Goal: Task Accomplishment & Management: Use online tool/utility

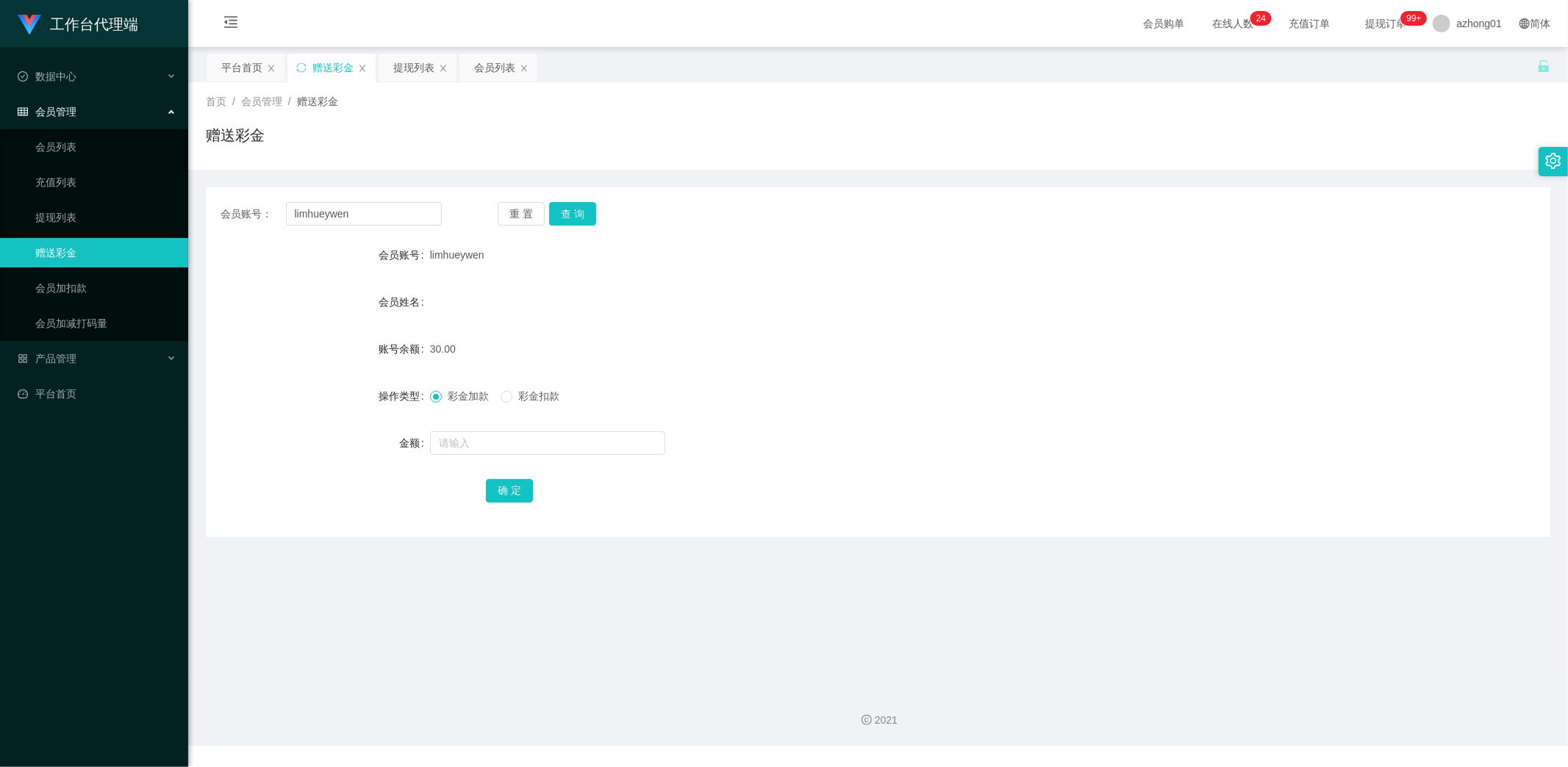
drag, startPoint x: 366, startPoint y: 215, endPoint x: 245, endPoint y: 213, distance: 121.0
click at [244, 212] on div "会员账号： limhueywen" at bounding box center [331, 214] width 221 height 23
click at [570, 208] on button "查 询" at bounding box center [573, 214] width 47 height 23
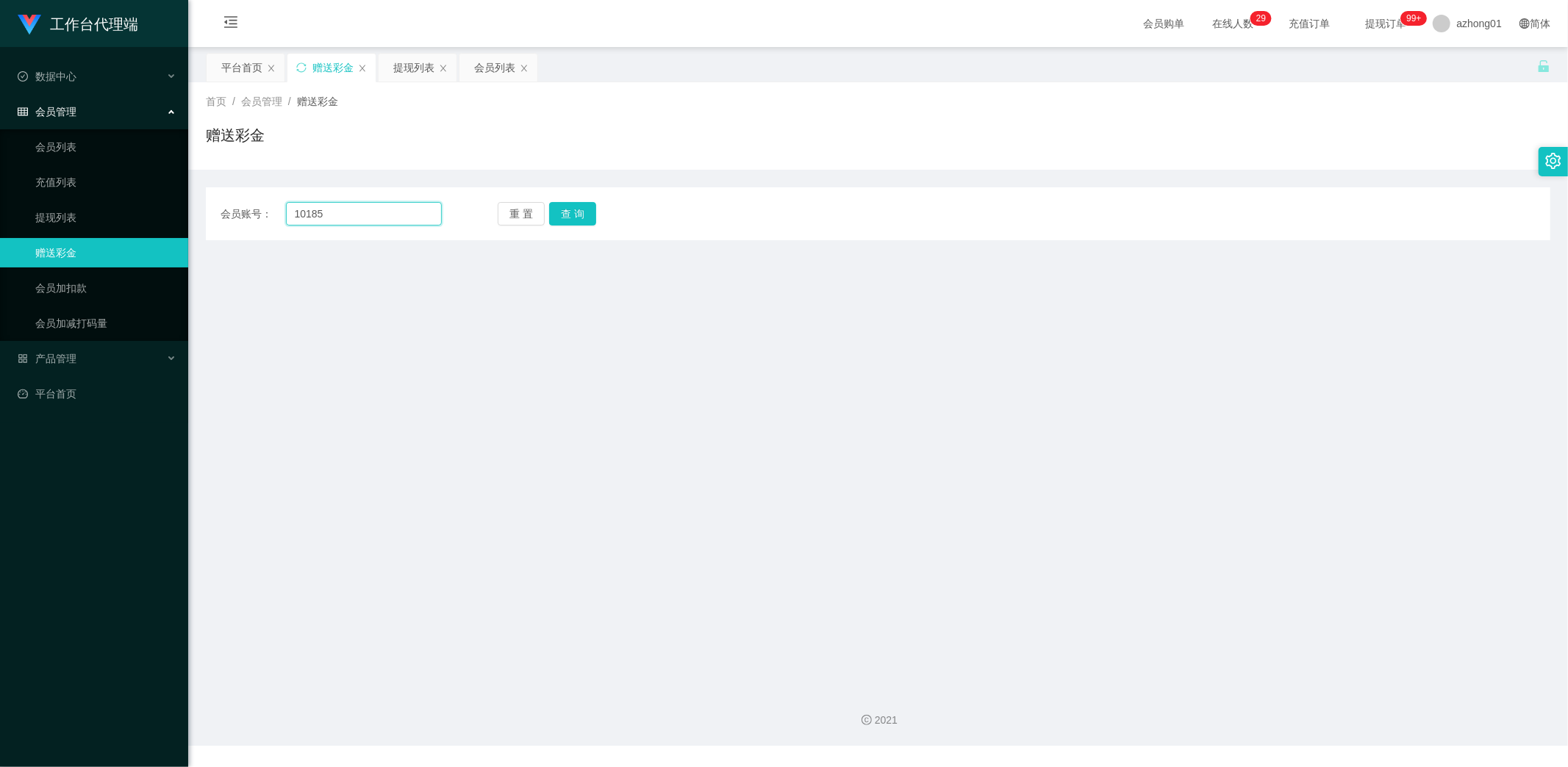
drag, startPoint x: 406, startPoint y: 209, endPoint x: 236, endPoint y: 204, distance: 170.1
click at [236, 204] on div "会员账号： 10185" at bounding box center [331, 214] width 221 height 23
paste input "Adirhmn18"
click at [577, 210] on button "查 询" at bounding box center [573, 214] width 47 height 23
drag, startPoint x: 386, startPoint y: 208, endPoint x: 236, endPoint y: 220, distance: 150.5
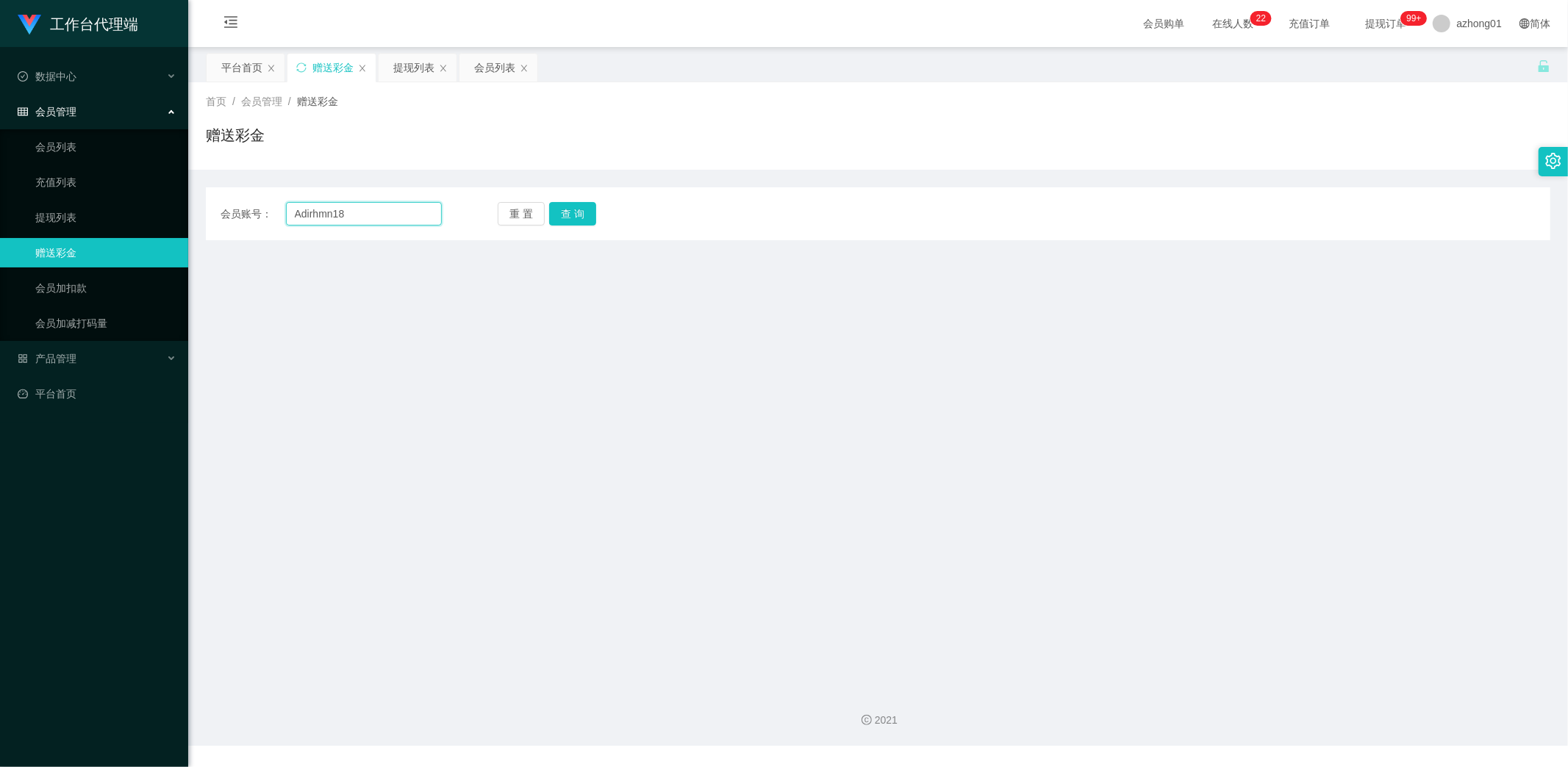
click at [236, 220] on div "会员账号： Adirhmn18" at bounding box center [331, 214] width 221 height 23
click at [589, 210] on button "查 询" at bounding box center [573, 214] width 47 height 23
drag, startPoint x: 335, startPoint y: 214, endPoint x: 241, endPoint y: 212, distance: 94.0
click at [241, 212] on div "会员账号： 10185" at bounding box center [331, 214] width 221 height 23
paste input "Adlrhmn18"
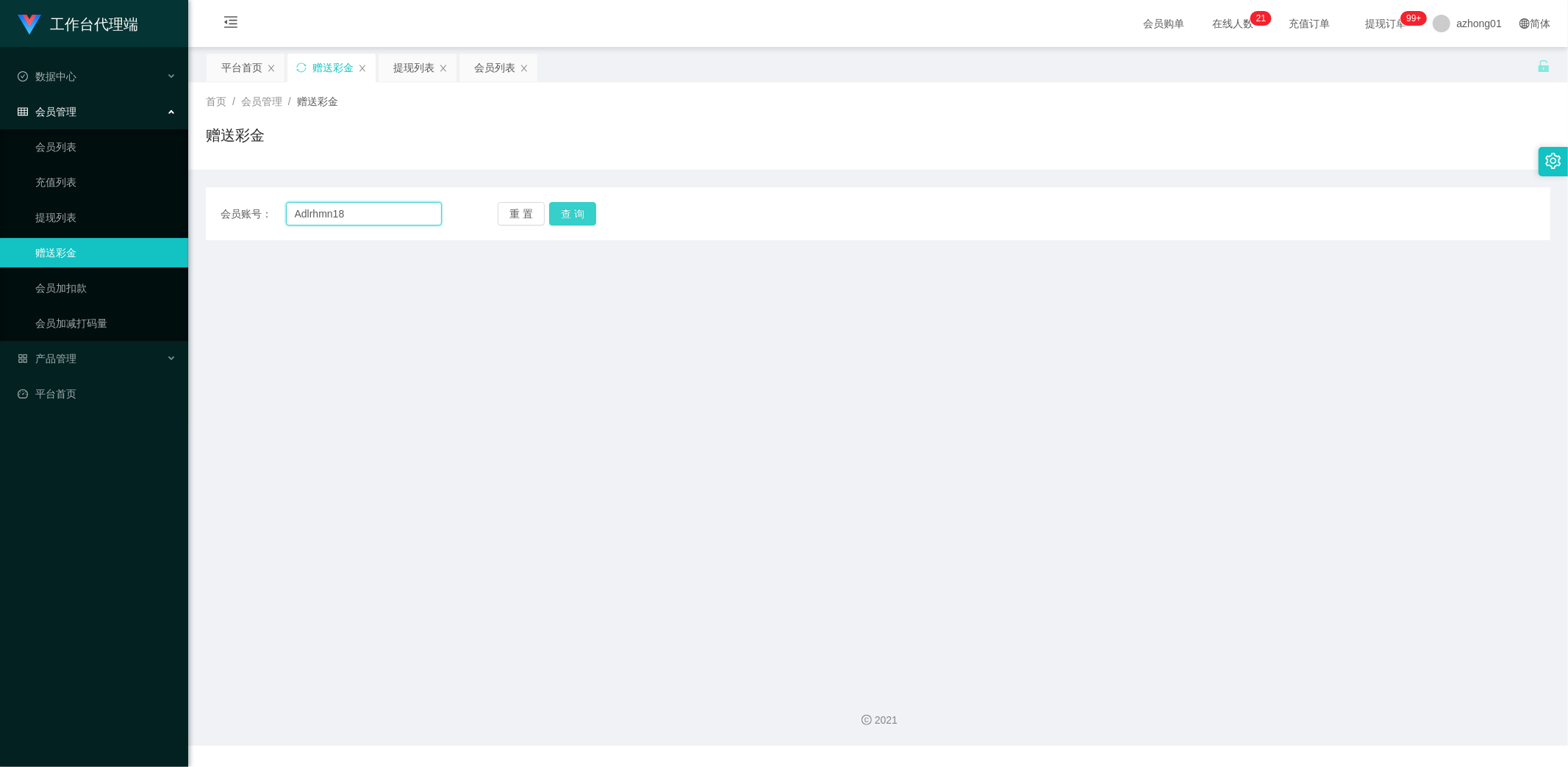
type input "Adlrhmn18"
click at [566, 217] on button "查 询" at bounding box center [573, 214] width 47 height 23
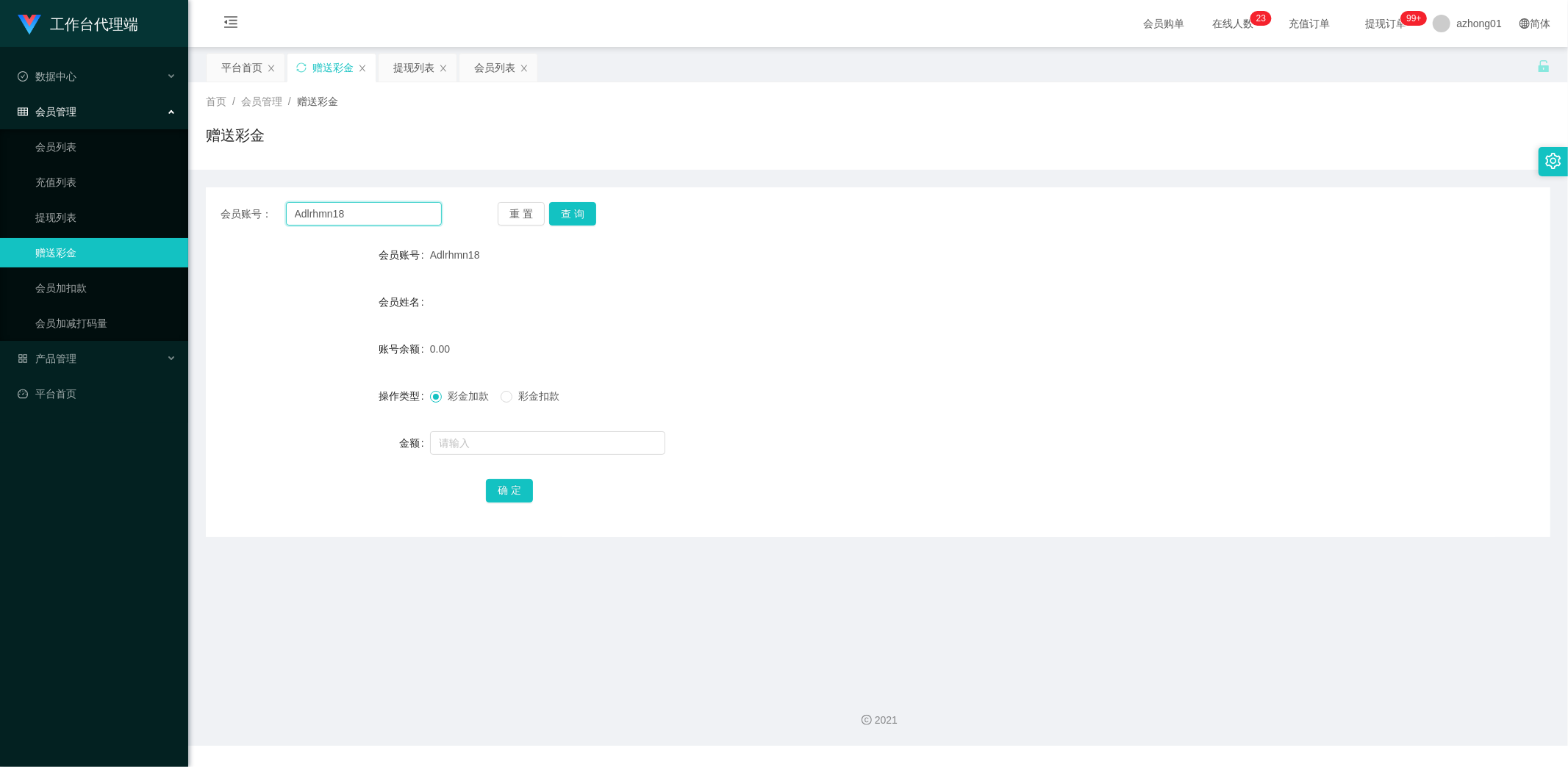
drag, startPoint x: 371, startPoint y: 217, endPoint x: 267, endPoint y: 218, distance: 104.0
click at [266, 218] on div "会员账号： Adlrhmn18" at bounding box center [331, 214] width 221 height 23
drag, startPoint x: 569, startPoint y: 213, endPoint x: 567, endPoint y: 231, distance: 18.1
click at [569, 213] on button "查 询" at bounding box center [573, 214] width 47 height 23
click at [487, 444] on input "text" at bounding box center [548, 443] width 236 height 23
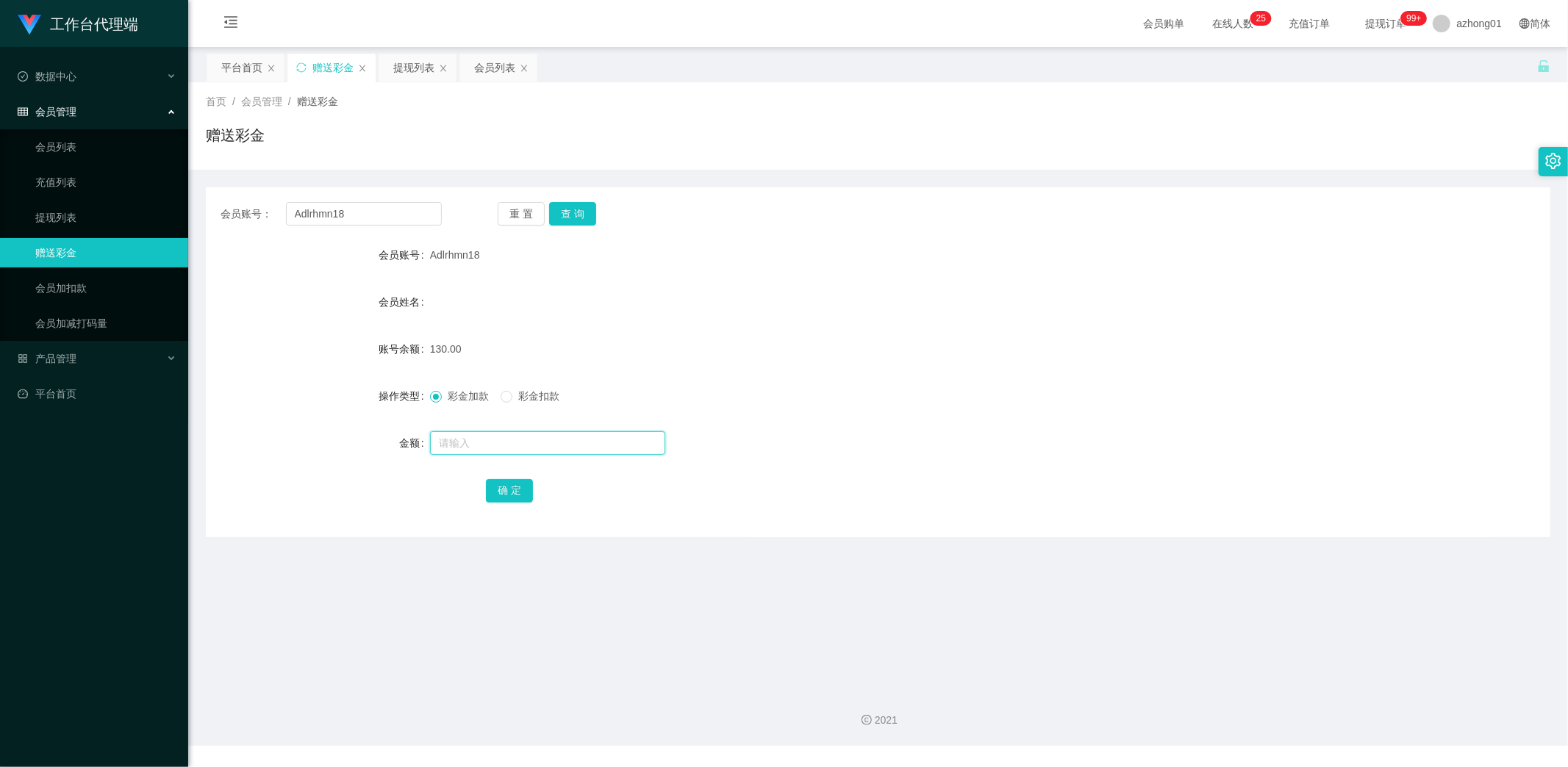
type input "2"
type input "130"
click at [517, 486] on button "确 定" at bounding box center [510, 491] width 47 height 23
click at [387, 587] on main "关闭左侧 关闭右侧 关闭其它 刷新页面 平台首页 赠送彩金 提现列表 会员列表 首页 / 会员管理 / 赠送彩金 / 赠送彩金 会员账号： Adlrhmn18…" at bounding box center [878, 362] width 1380 height 630
click at [94, 218] on link "提现列表" at bounding box center [106, 217] width 141 height 29
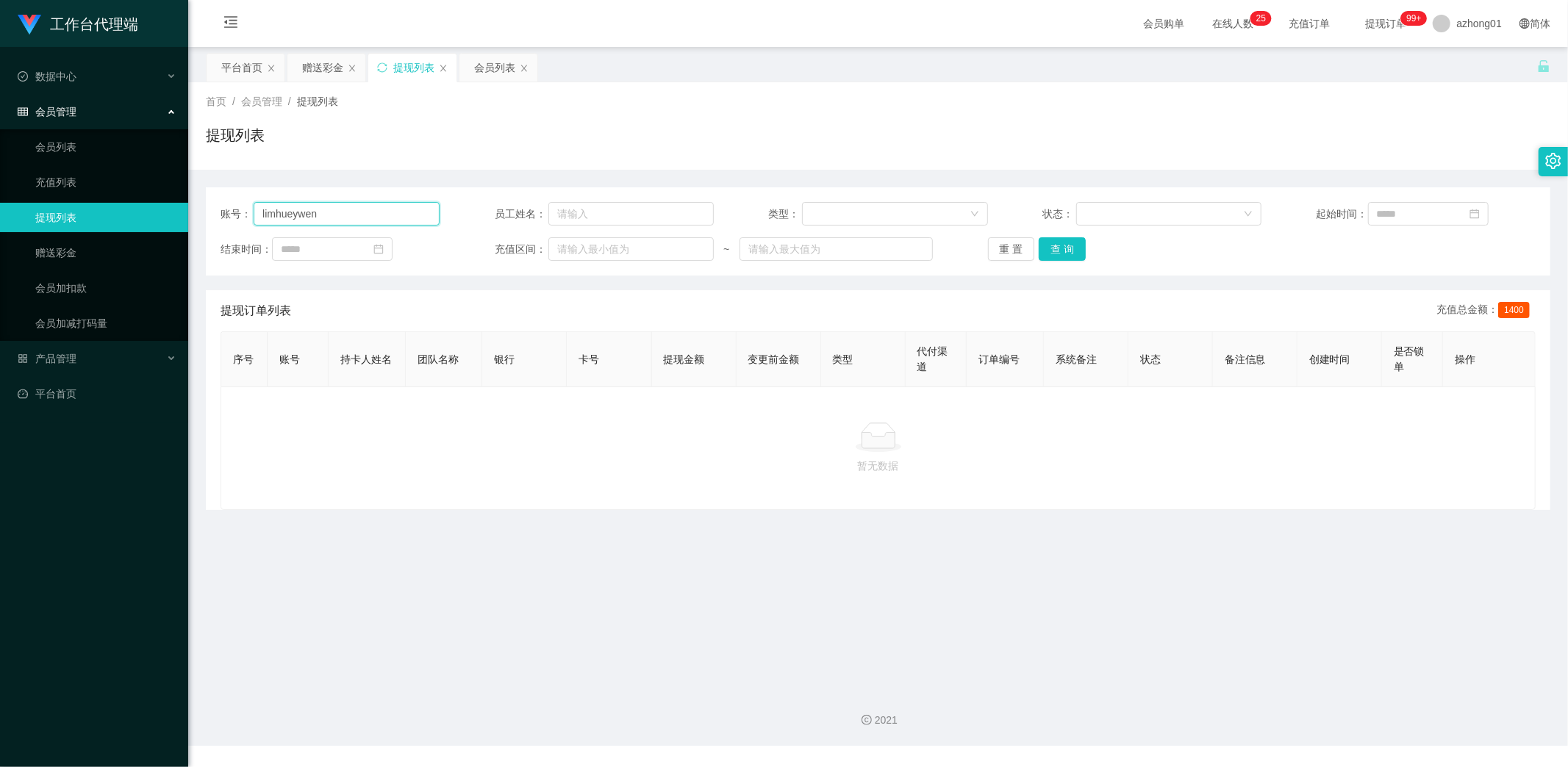
drag, startPoint x: 337, startPoint y: 215, endPoint x: 206, endPoint y: 207, distance: 131.2
click at [206, 207] on div "账号： limhueywen 员工姓名： 类型： 状态： 起始时间： 结束时间： 充值区间： ~ 重 置 查 询" at bounding box center [879, 231] width 1345 height 88
paste input "text"
click at [103, 246] on link "赠送彩金" at bounding box center [106, 252] width 141 height 29
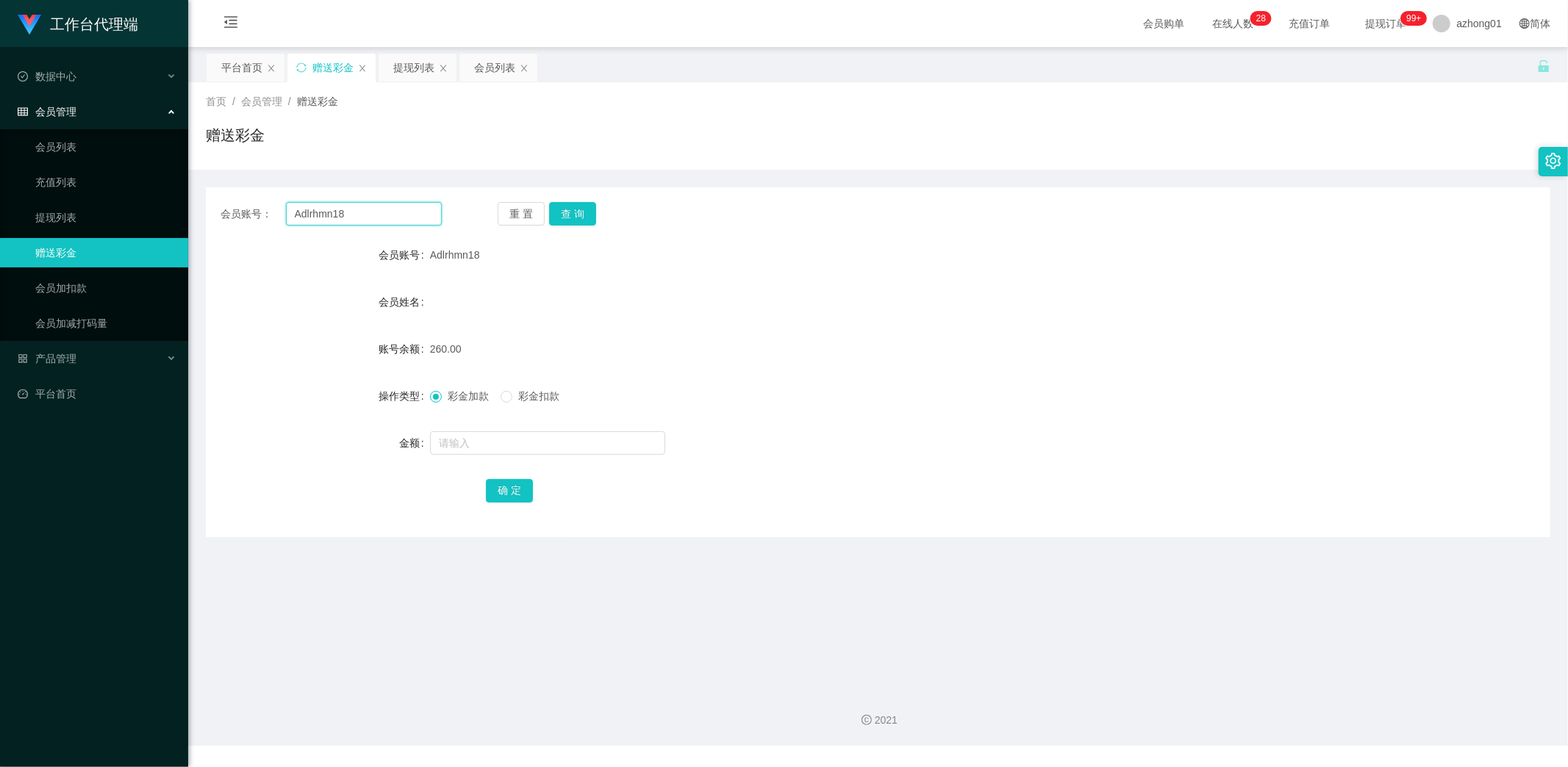
drag, startPoint x: 351, startPoint y: 215, endPoint x: 232, endPoint y: 213, distance: 119.0
click at [233, 213] on div "会员账号： Adlrhmn18" at bounding box center [331, 214] width 221 height 23
click at [80, 210] on link "提现列表" at bounding box center [106, 217] width 141 height 29
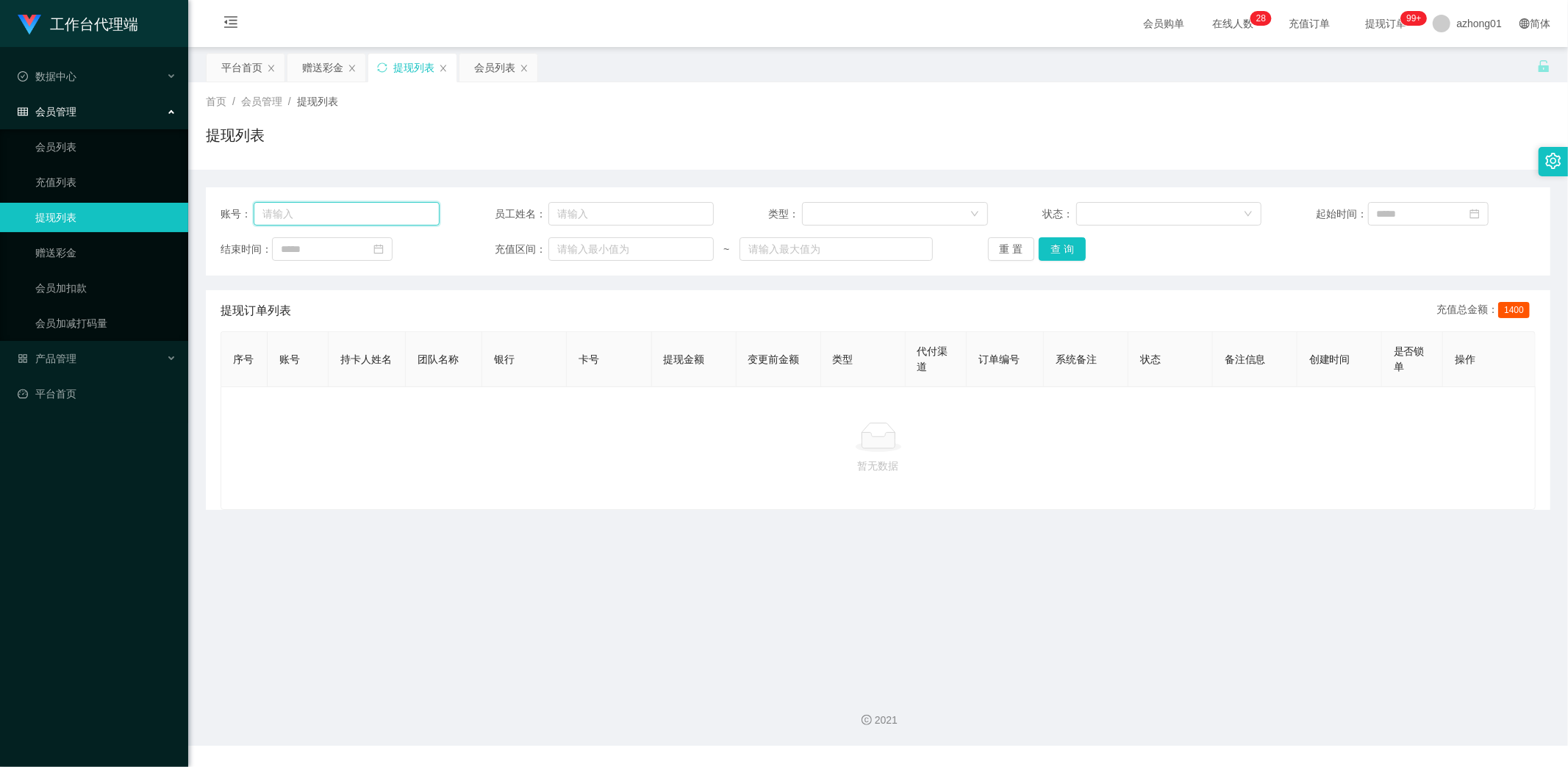
click at [337, 213] on input "text" at bounding box center [347, 214] width 186 height 23
paste input "Adlrhmn18"
type input "Adlrhmn18"
click at [1067, 250] on button "查 询" at bounding box center [1062, 249] width 47 height 23
click at [85, 220] on link "提现列表" at bounding box center [106, 217] width 141 height 29
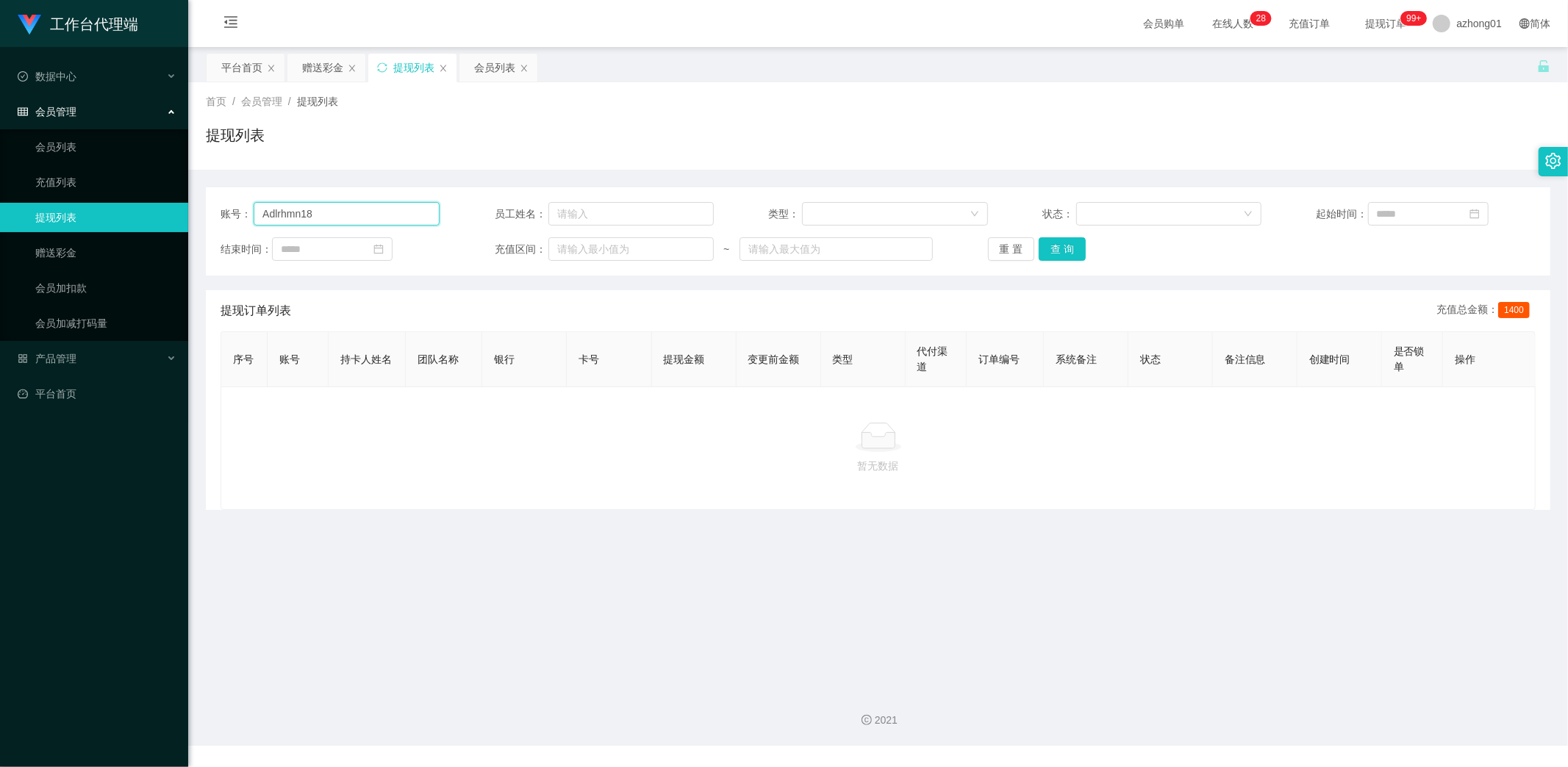
drag, startPoint x: 325, startPoint y: 215, endPoint x: 241, endPoint y: 210, distance: 84.1
click at [241, 210] on div "账号： Adlrhmn18" at bounding box center [330, 214] width 219 height 23
click at [375, 212] on input "Adlrhmn18" at bounding box center [347, 214] width 186 height 23
click at [333, 214] on input "Adlrhmn18" at bounding box center [347, 214] width 186 height 23
click at [1047, 250] on button "查 询" at bounding box center [1062, 249] width 47 height 23
